Goal: Transaction & Acquisition: Purchase product/service

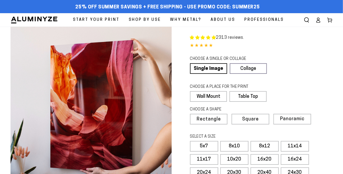
select select "**********"
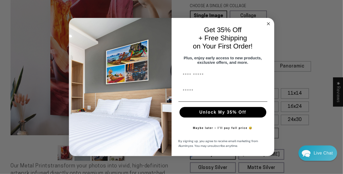
click at [259, 132] on div "Maybe later – I’ll pay full price 😅" at bounding box center [223, 128] width 92 height 16
click at [269, 21] on circle "Close dialog" at bounding box center [268, 24] width 6 height 6
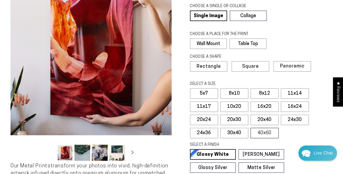
click at [262, 130] on label "40x60" at bounding box center [265, 133] width 28 height 11
click at [262, 131] on label "40x60" at bounding box center [265, 133] width 28 height 11
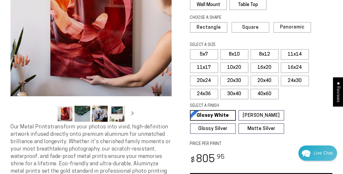
scroll to position [131, 0]
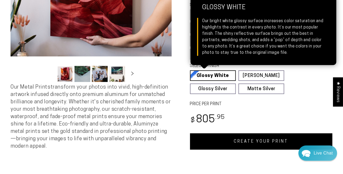
click at [223, 73] on link "Glossy White Glossy White Our bright white glossy surface increases color satur…" at bounding box center [213, 75] width 46 height 11
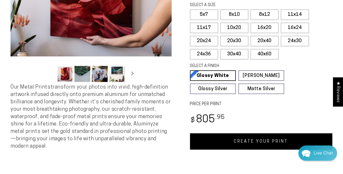
click at [251, 138] on link "CREATE YOUR PRINT" at bounding box center [261, 141] width 143 height 16
